Goal: Find specific page/section: Find specific page/section

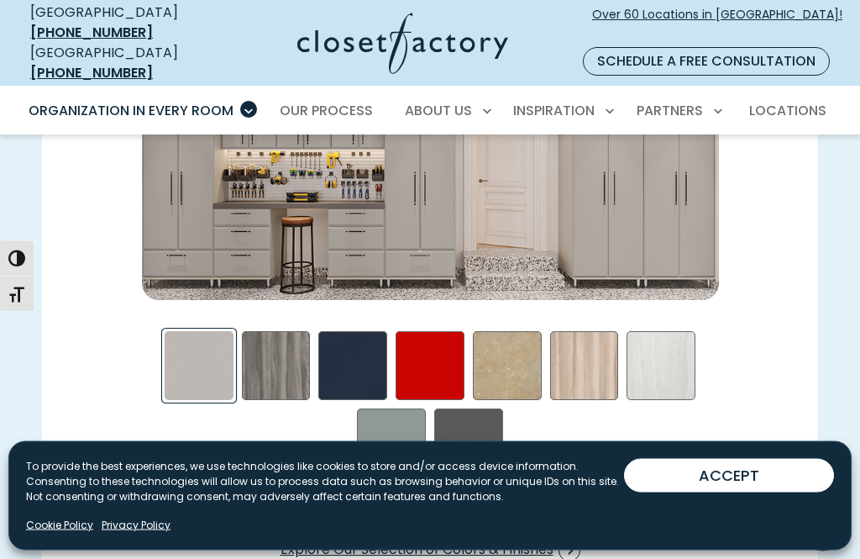
scroll to position [2240, 0]
click at [337, 354] on div "Blue - High Gloss Swatch" at bounding box center [352, 365] width 69 height 69
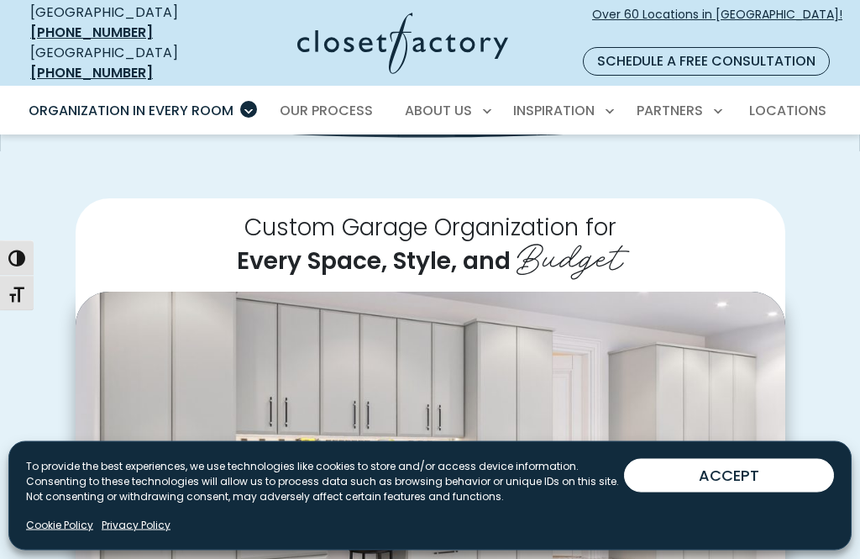
scroll to position [0, 0]
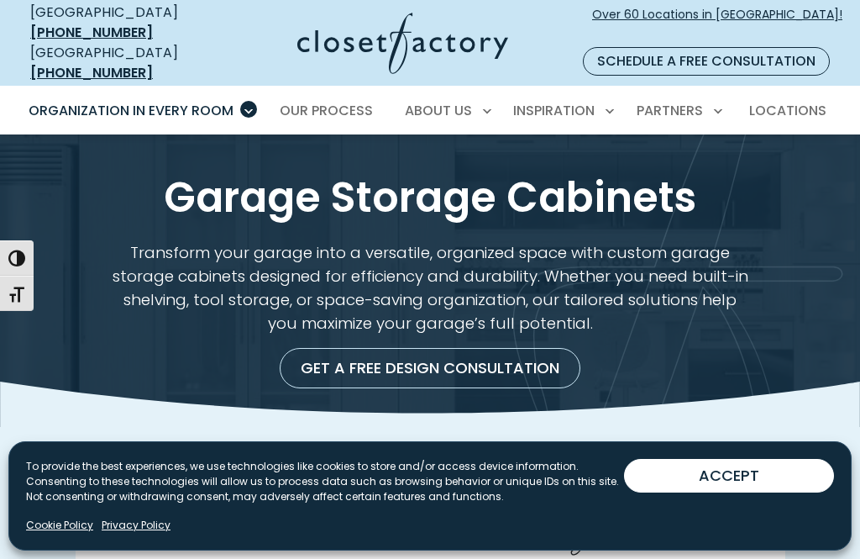
click at [786, 101] on span "Locations" at bounding box center [787, 110] width 77 height 19
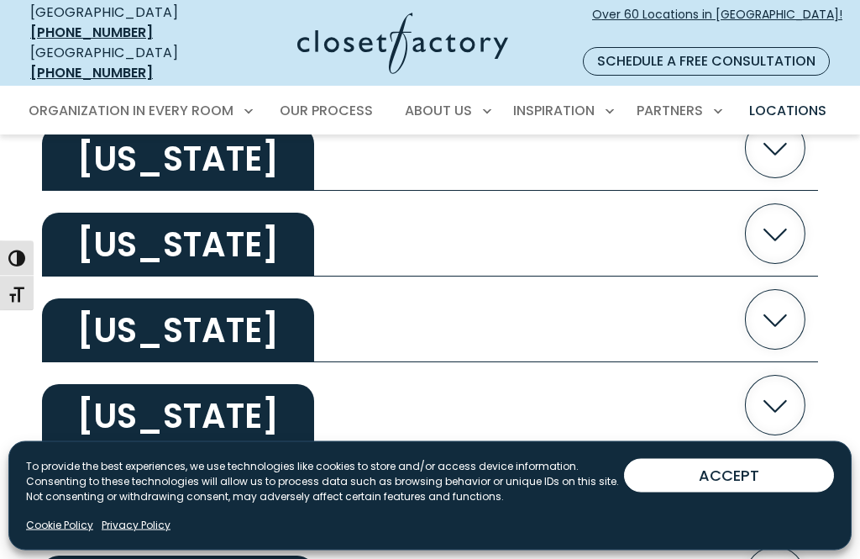
click at [102, 312] on h2 "Utah" at bounding box center [178, 331] width 272 height 64
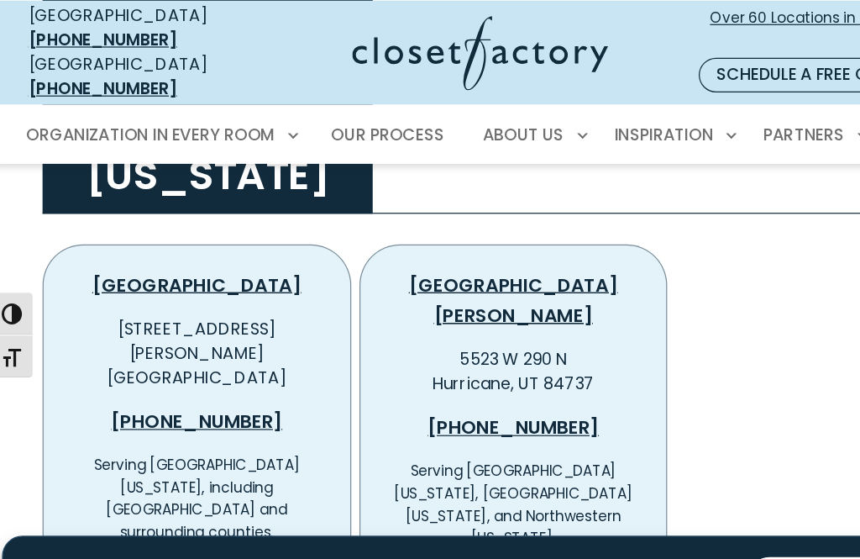
scroll to position [3326, 0]
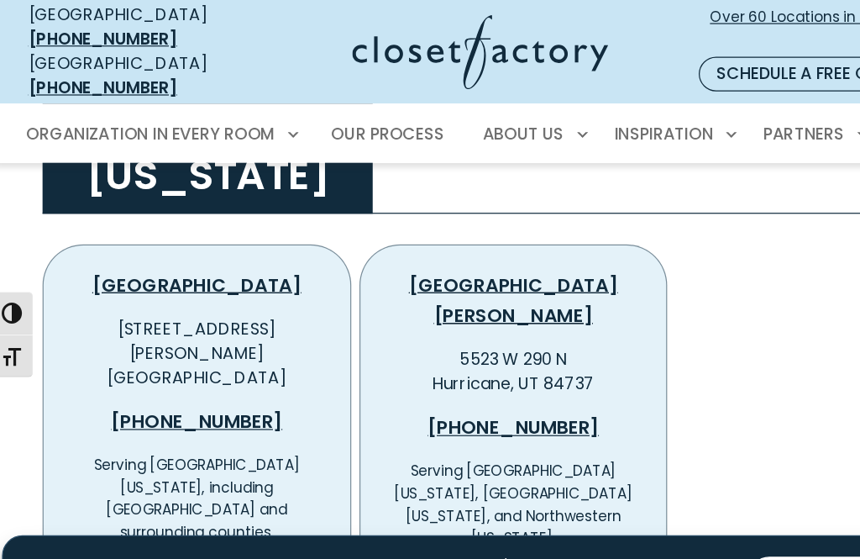
click at [104, 224] on link "Greater Salt Lake City" at bounding box center [169, 234] width 172 height 21
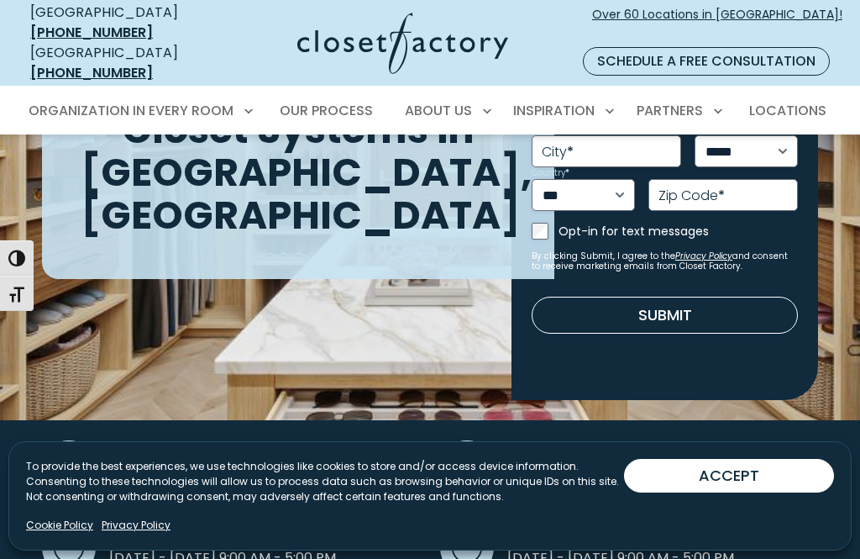
scroll to position [259, 0]
